Goal: Information Seeking & Learning: Learn about a topic

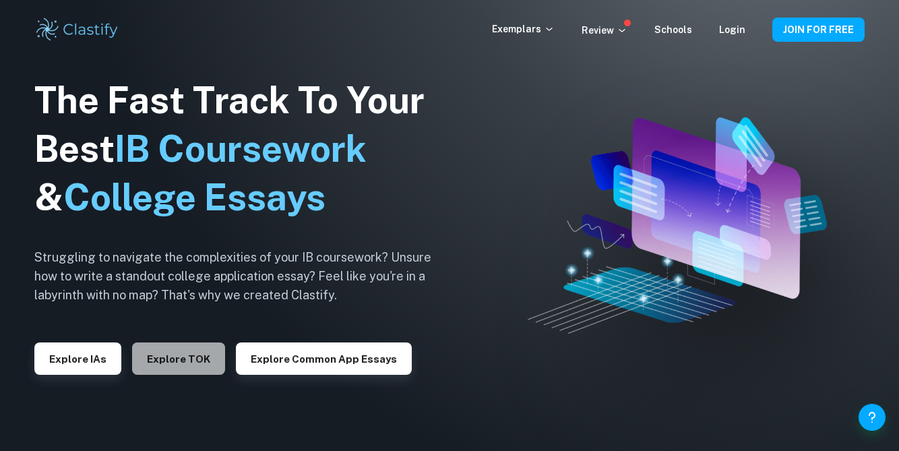
click at [168, 364] on button "Explore TOK" at bounding box center [178, 358] width 93 height 32
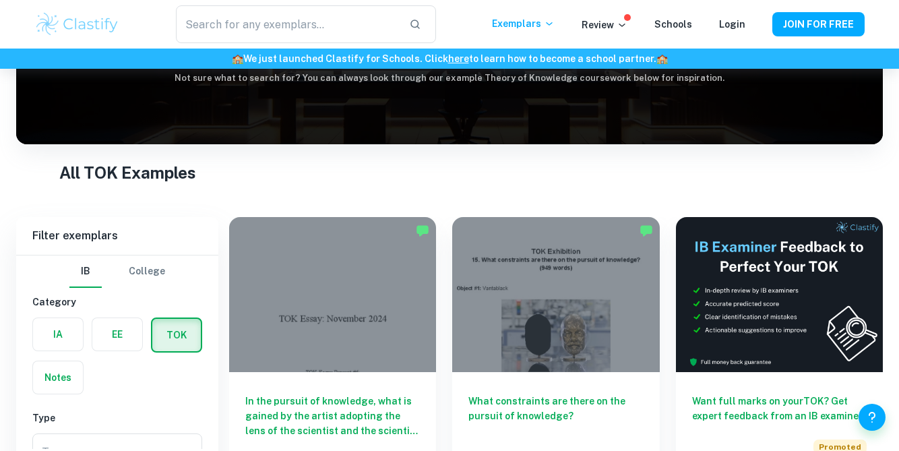
scroll to position [229, 0]
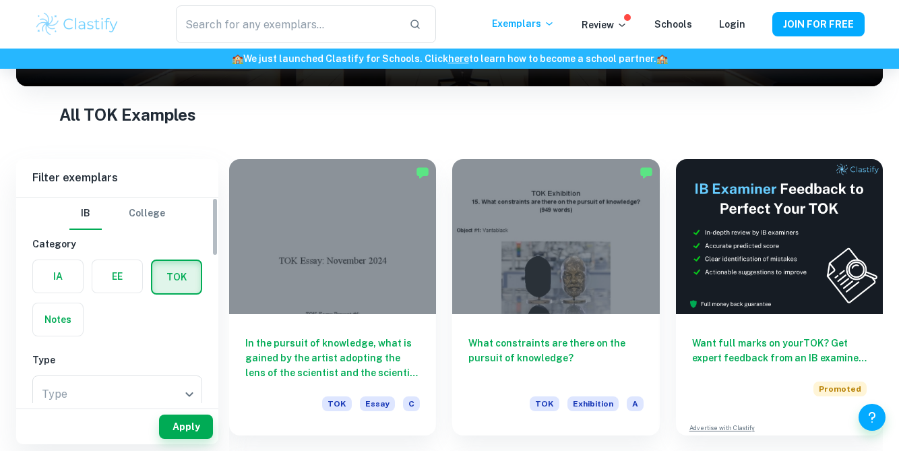
click at [117, 278] on label "button" at bounding box center [117, 276] width 50 height 32
click at [0, 0] on input "radio" at bounding box center [0, 0] width 0 height 0
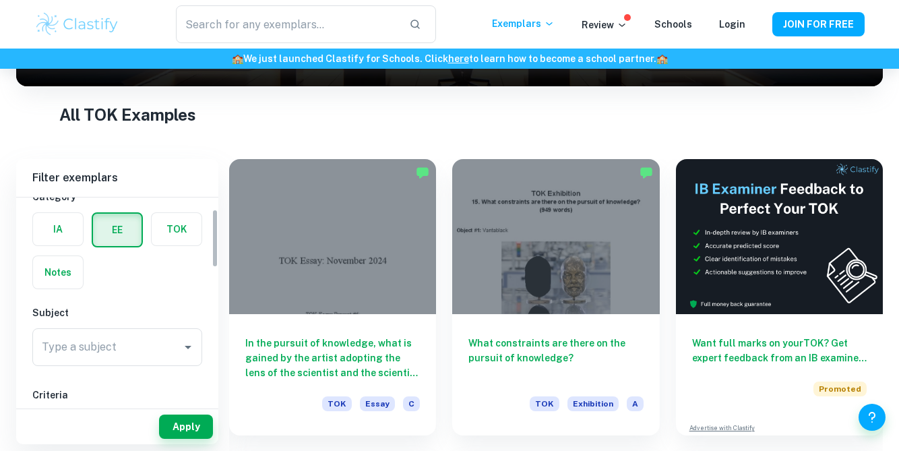
scroll to position [51, 0]
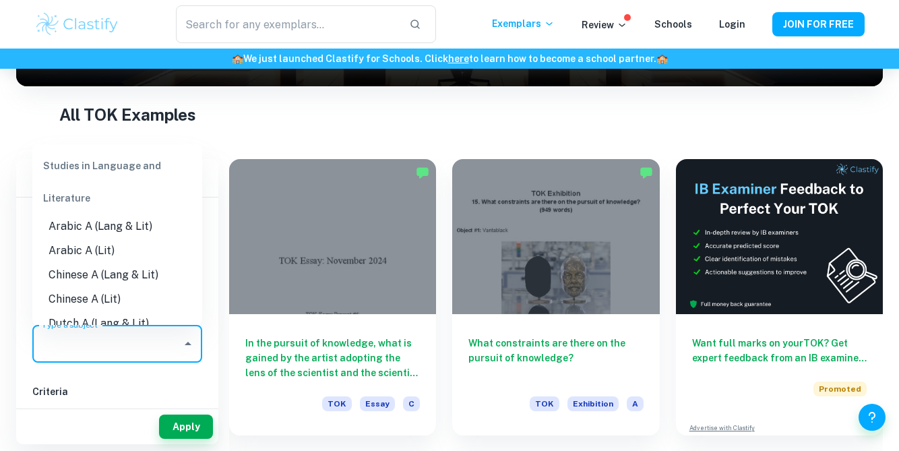
click at [123, 343] on input "Type a subject" at bounding box center [107, 344] width 138 height 26
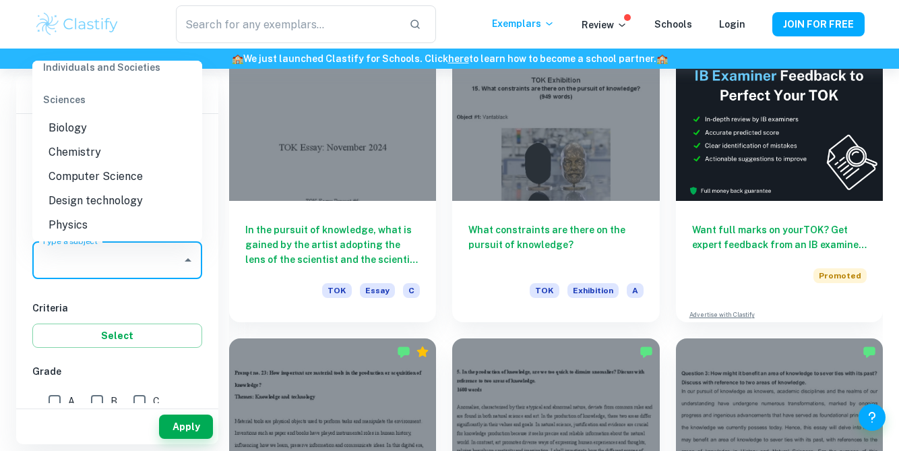
scroll to position [1511, 0]
click at [131, 179] on li "Computer Science" at bounding box center [117, 177] width 170 height 24
type input "Computer Science"
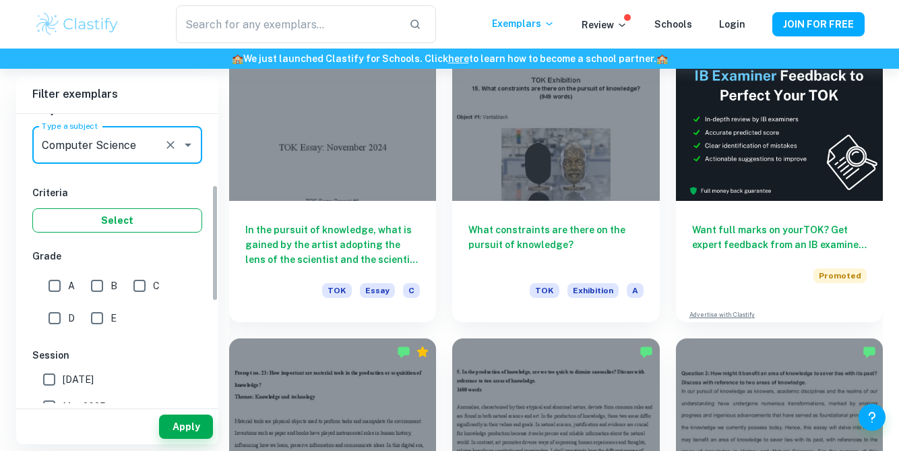
scroll to position [177, 0]
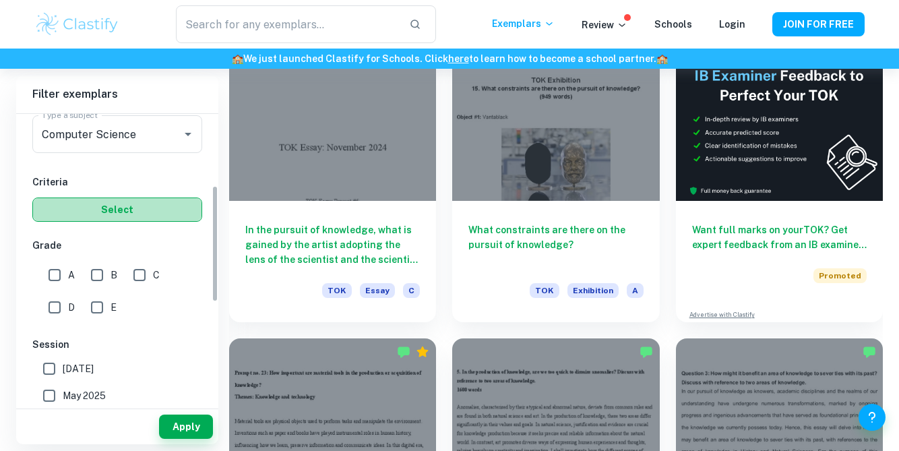
click at [142, 213] on button "Select" at bounding box center [117, 210] width 170 height 24
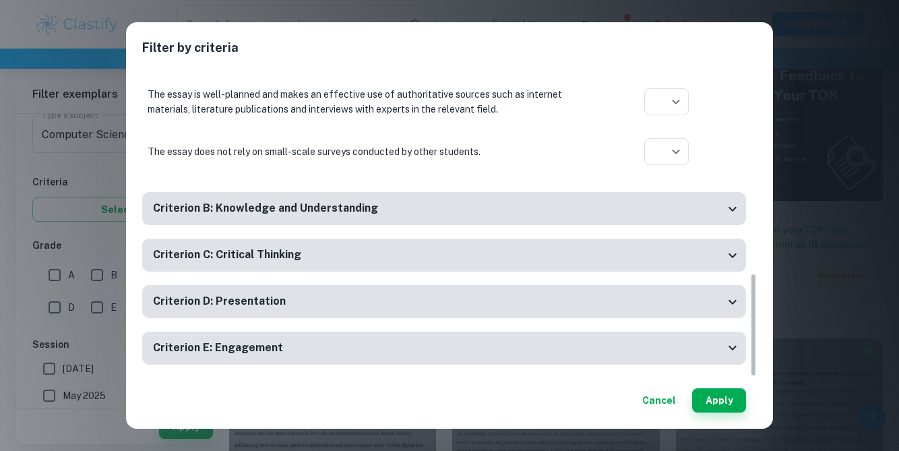
scroll to position [607, 0]
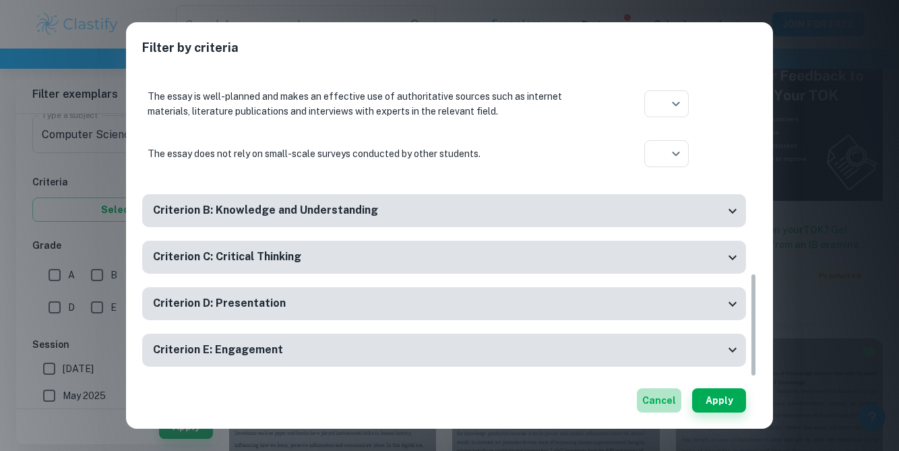
click at [664, 392] on button "Cancel" at bounding box center [659, 400] width 44 height 24
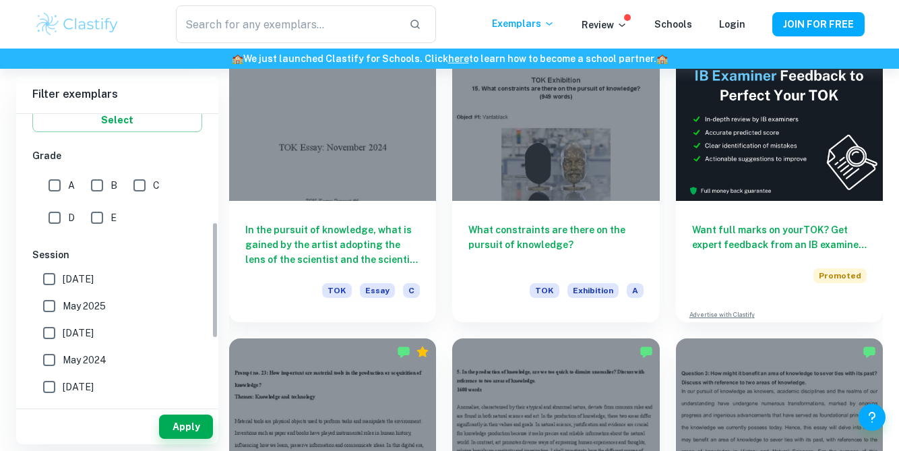
scroll to position [274, 0]
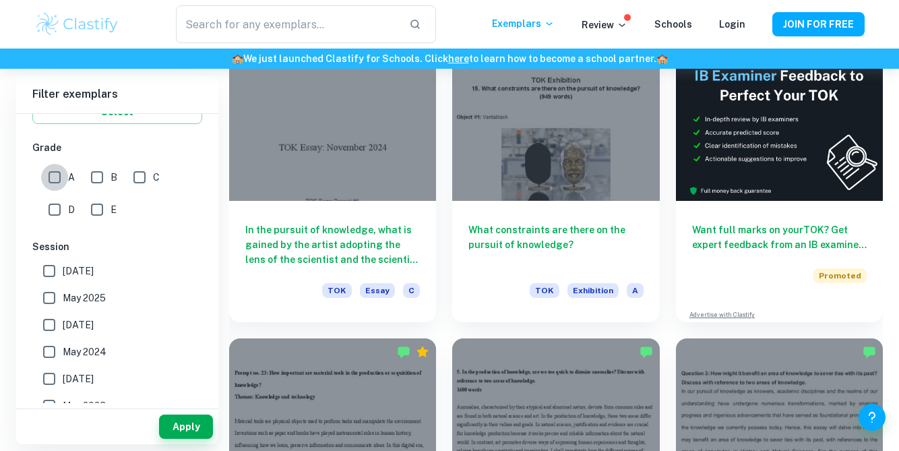
click at [51, 181] on input "A" at bounding box center [54, 177] width 27 height 27
checkbox input "true"
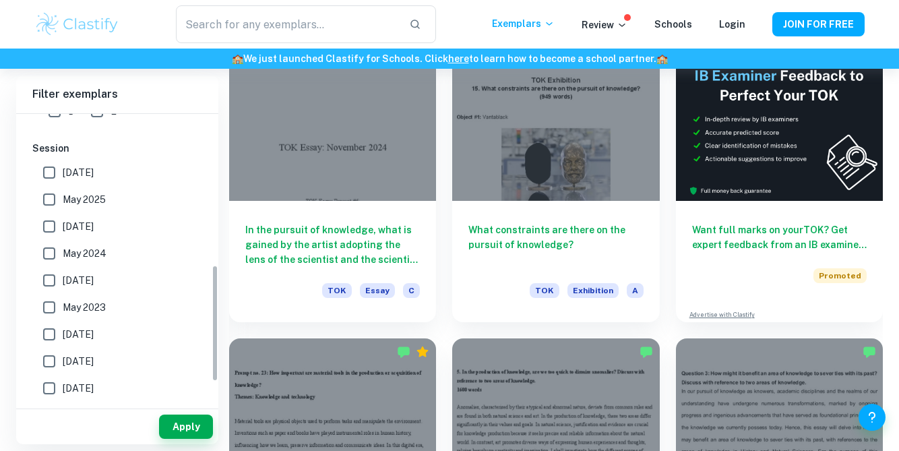
scroll to position [365, 0]
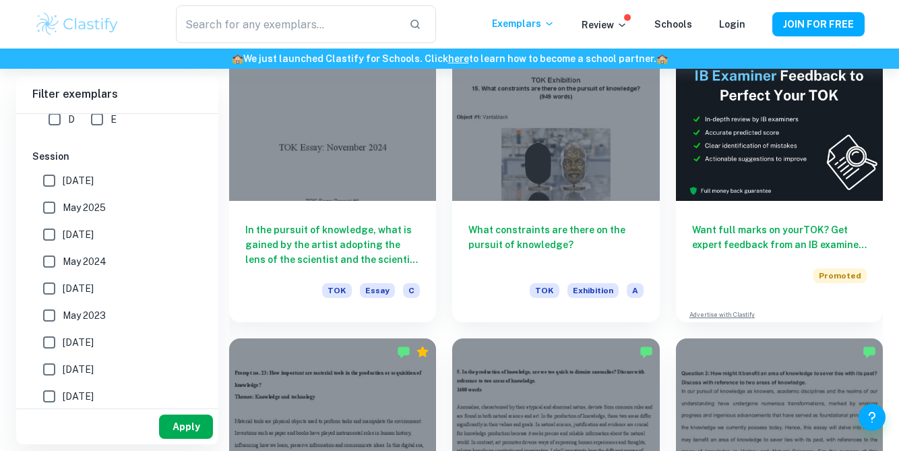
click at [179, 425] on button "Apply" at bounding box center [186, 427] width 54 height 24
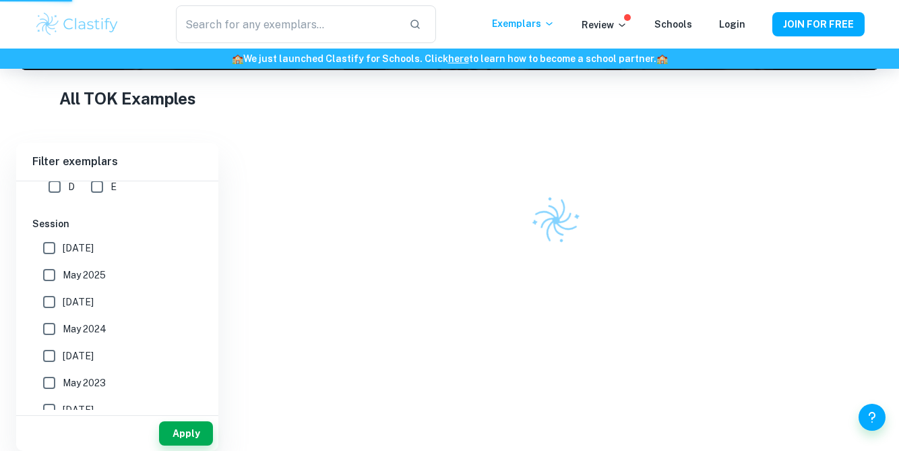
scroll to position [225, 0]
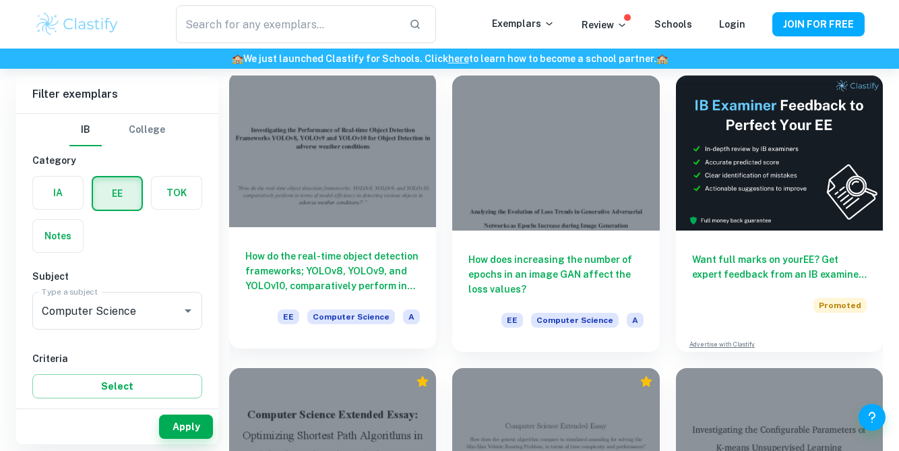
scroll to position [96, 0]
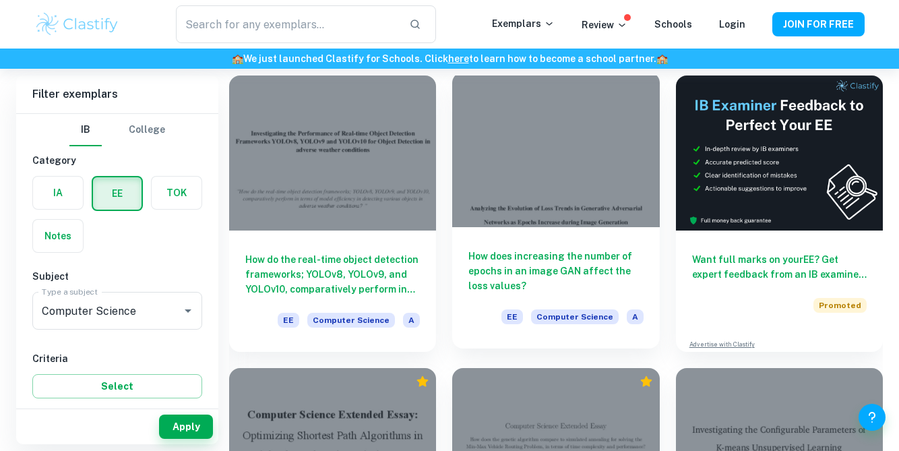
click at [470, 192] on div at bounding box center [555, 149] width 207 height 155
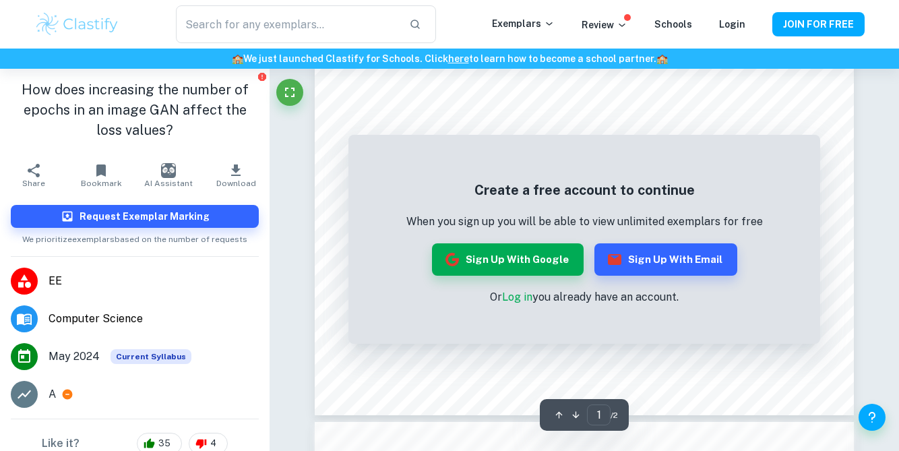
scroll to position [163, 0]
click at [98, 13] on img at bounding box center [77, 24] width 86 height 27
